Goal: Find specific page/section: Find specific page/section

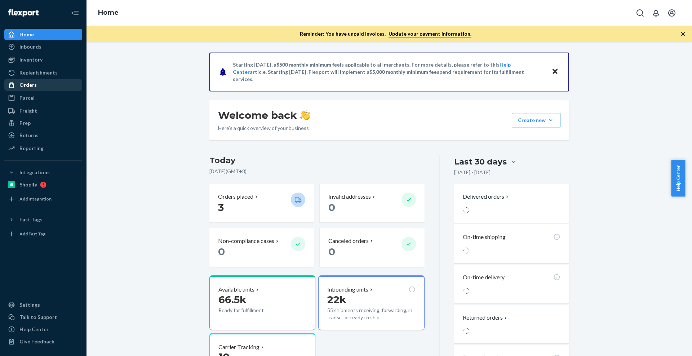
click at [39, 88] on div "Orders" at bounding box center [43, 85] width 76 height 10
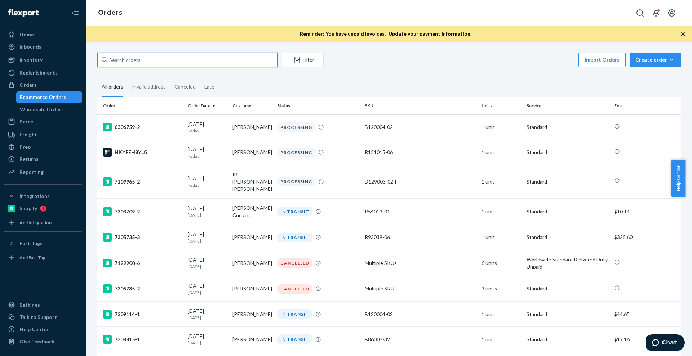
click at [138, 64] on input "text" at bounding box center [187, 60] width 180 height 14
paste input "[PERSON_NAME]"
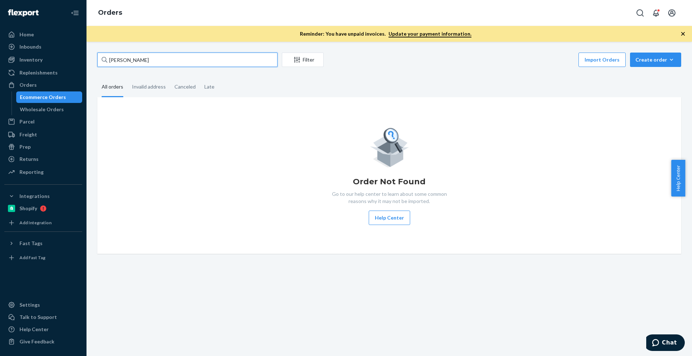
type input "[PERSON_NAME]"
click at [49, 61] on div "Inventory" at bounding box center [43, 60] width 76 height 10
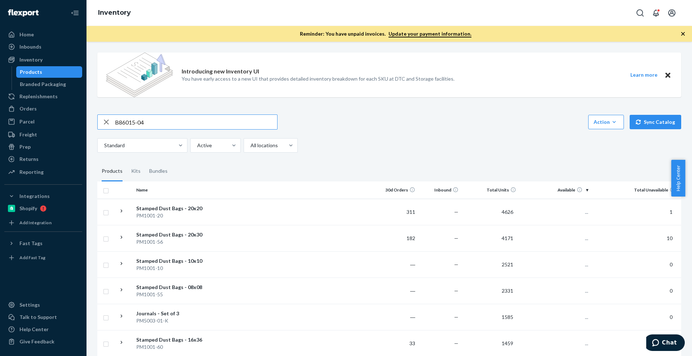
type input "B86015-04"
